Goal: Navigation & Orientation: Find specific page/section

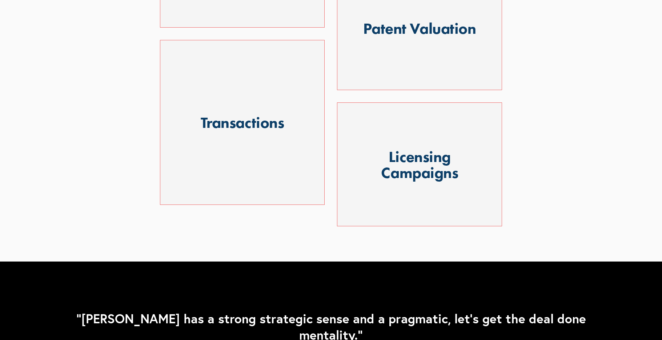
scroll to position [645, 0]
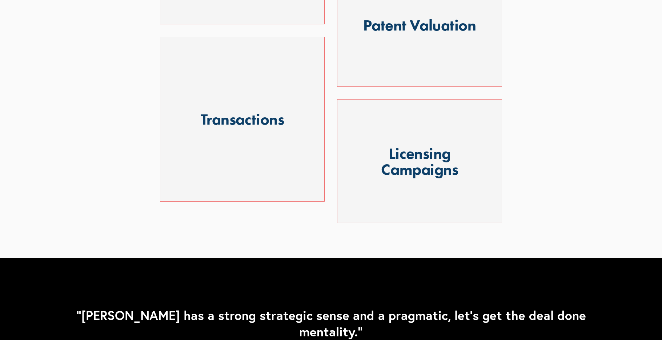
click at [393, 165] on div at bounding box center [419, 161] width 165 height 124
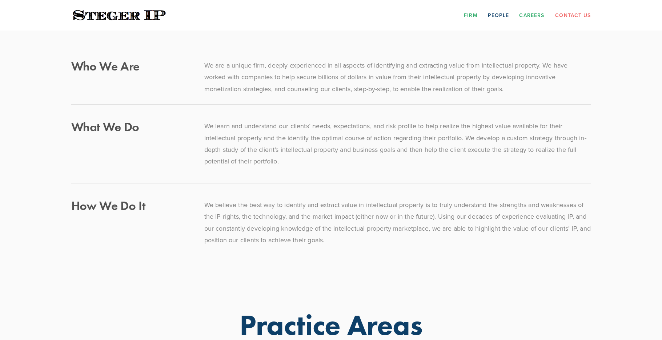
click at [532, 17] on link "Careers" at bounding box center [531, 14] width 25 height 11
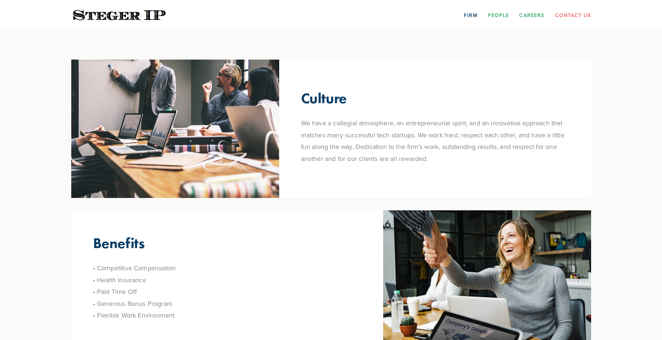
click at [498, 16] on link "People" at bounding box center [498, 14] width 21 height 11
